Goal: Transaction & Acquisition: Purchase product/service

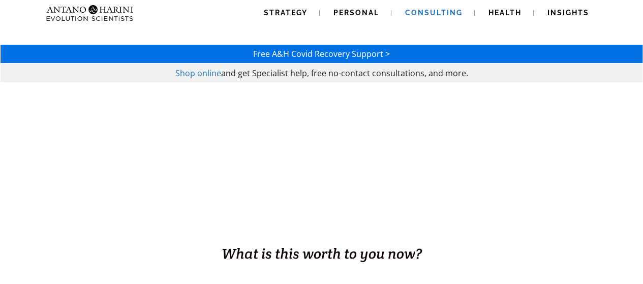
click at [442, 16] on span "Consulting" at bounding box center [433, 13] width 57 height 8
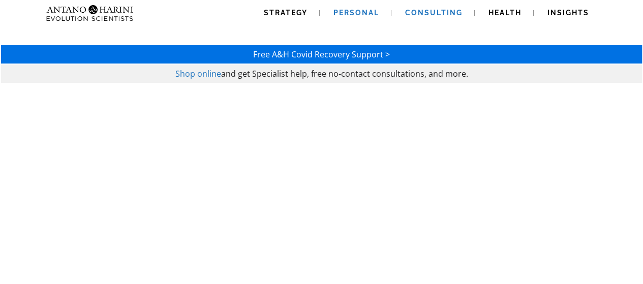
click at [367, 15] on span "Personal" at bounding box center [357, 13] width 46 height 8
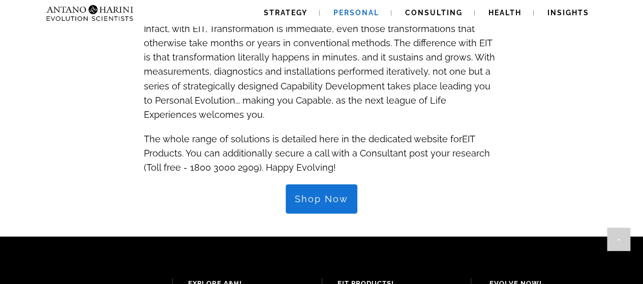
scroll to position [1081, 0]
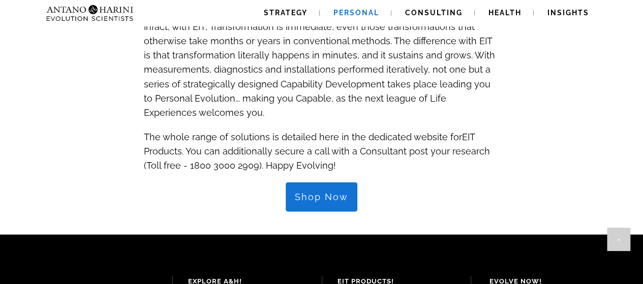
click at [456, 132] on span "EIT Products" at bounding box center [309, 144] width 331 height 25
click at [460, 132] on span "EIT Products" at bounding box center [309, 144] width 331 height 25
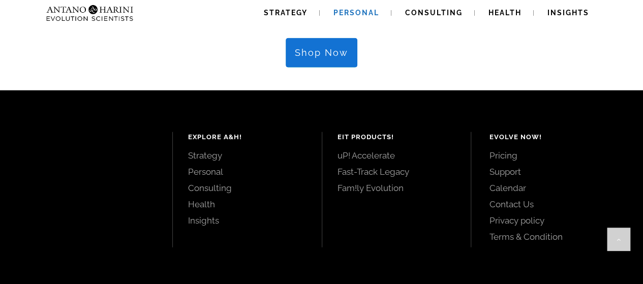
scroll to position [1079, 0]
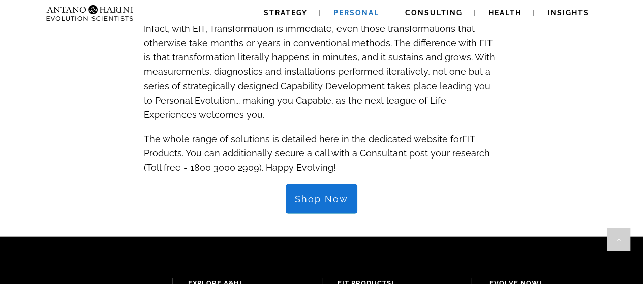
click at [311, 194] on span "Shop Now" at bounding box center [321, 199] width 53 height 11
